Goal: Information Seeking & Learning: Learn about a topic

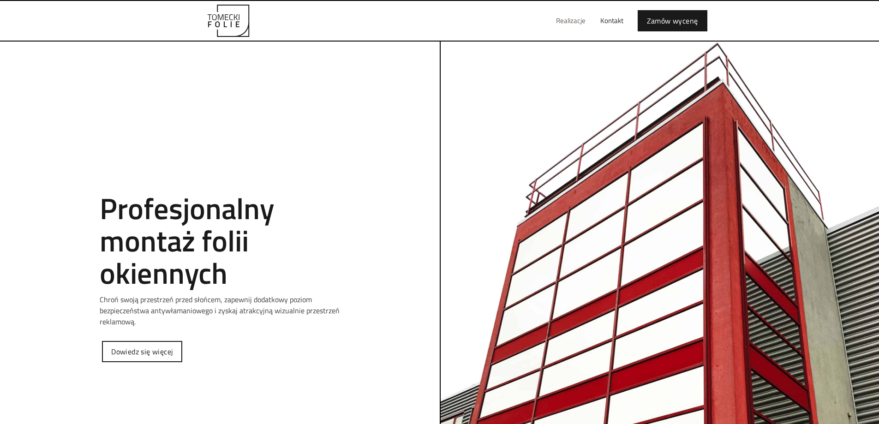
click at [565, 21] on link "Realizacje" at bounding box center [571, 21] width 44 height 30
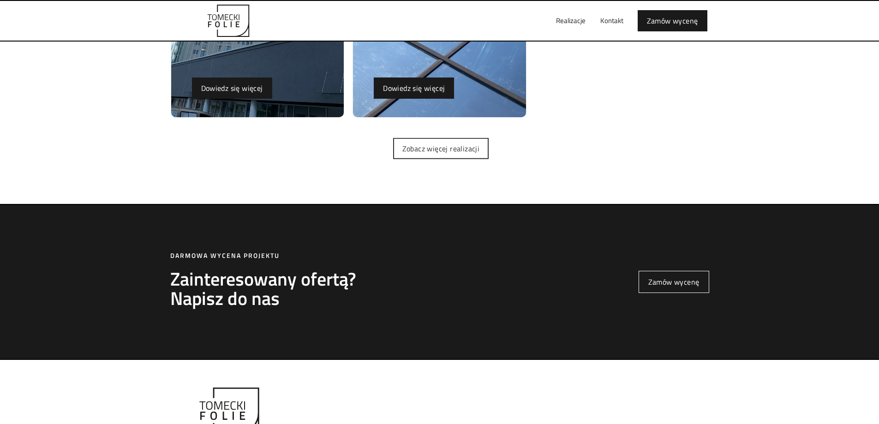
scroll to position [2585, 0]
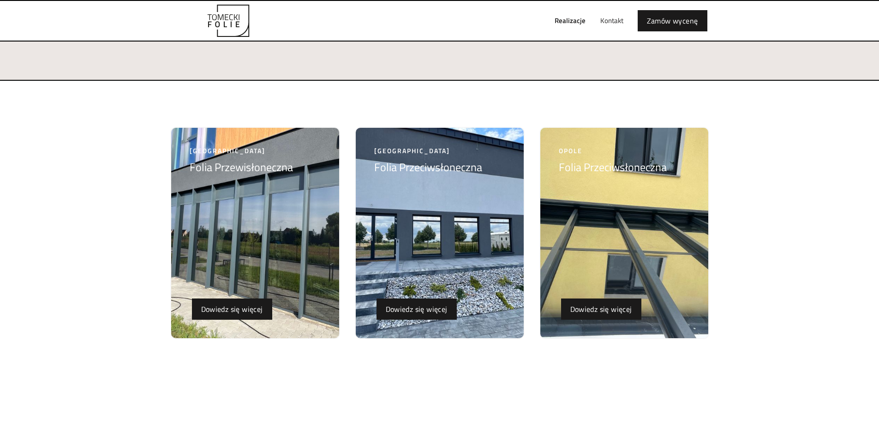
scroll to position [138, 0]
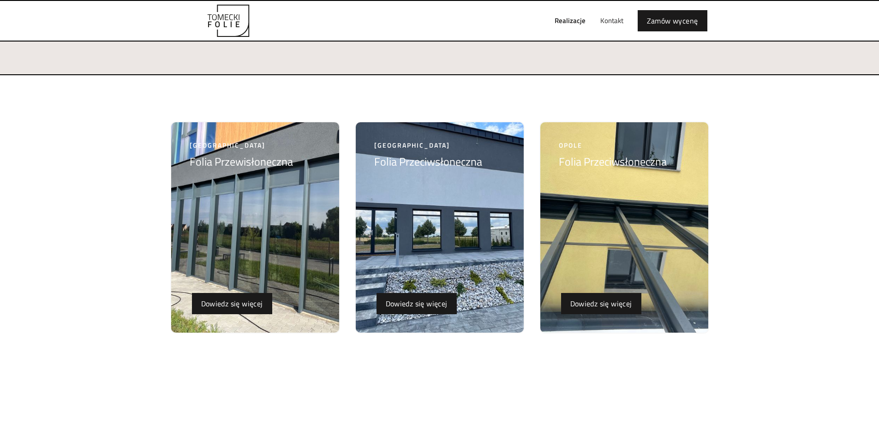
click at [286, 218] on img at bounding box center [255, 227] width 168 height 210
click at [424, 261] on img at bounding box center [440, 227] width 168 height 210
click at [620, 254] on img at bounding box center [624, 227] width 168 height 210
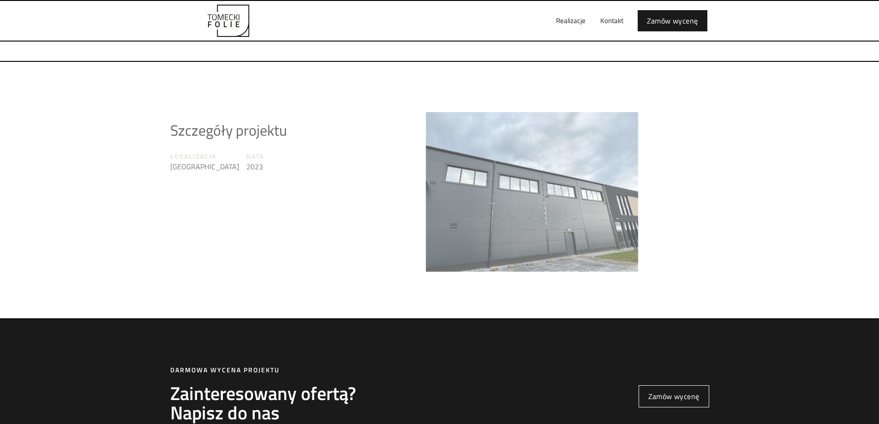
scroll to position [1338, 0]
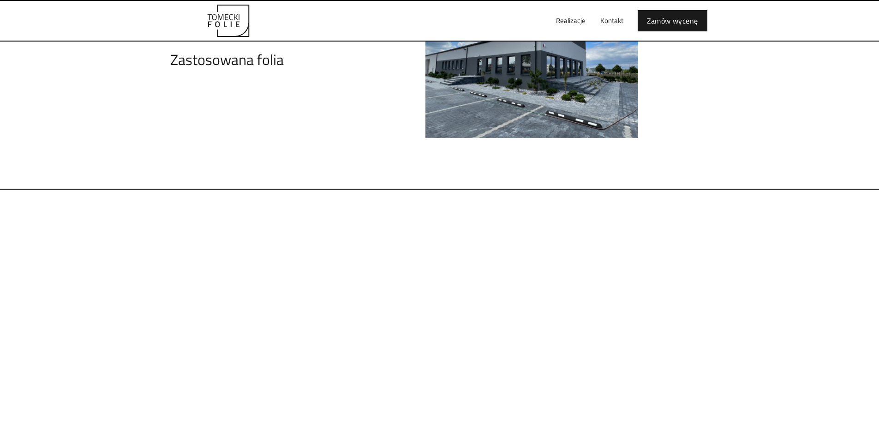
scroll to position [1015, 0]
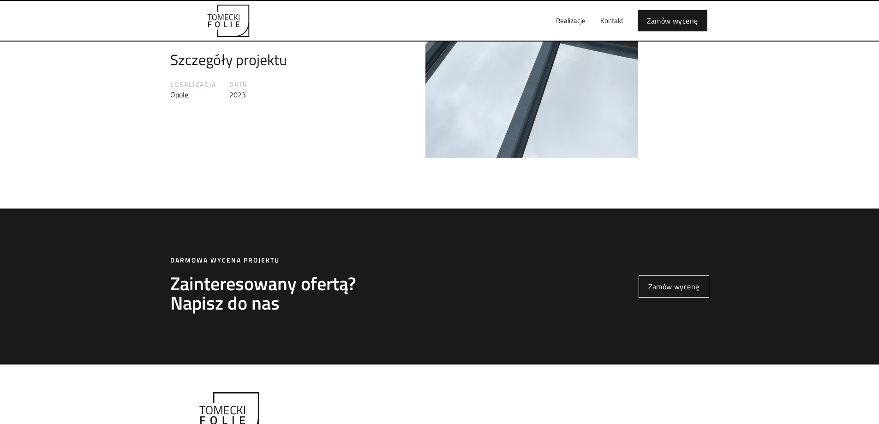
scroll to position [1523, 0]
